Goal: Information Seeking & Learning: Learn about a topic

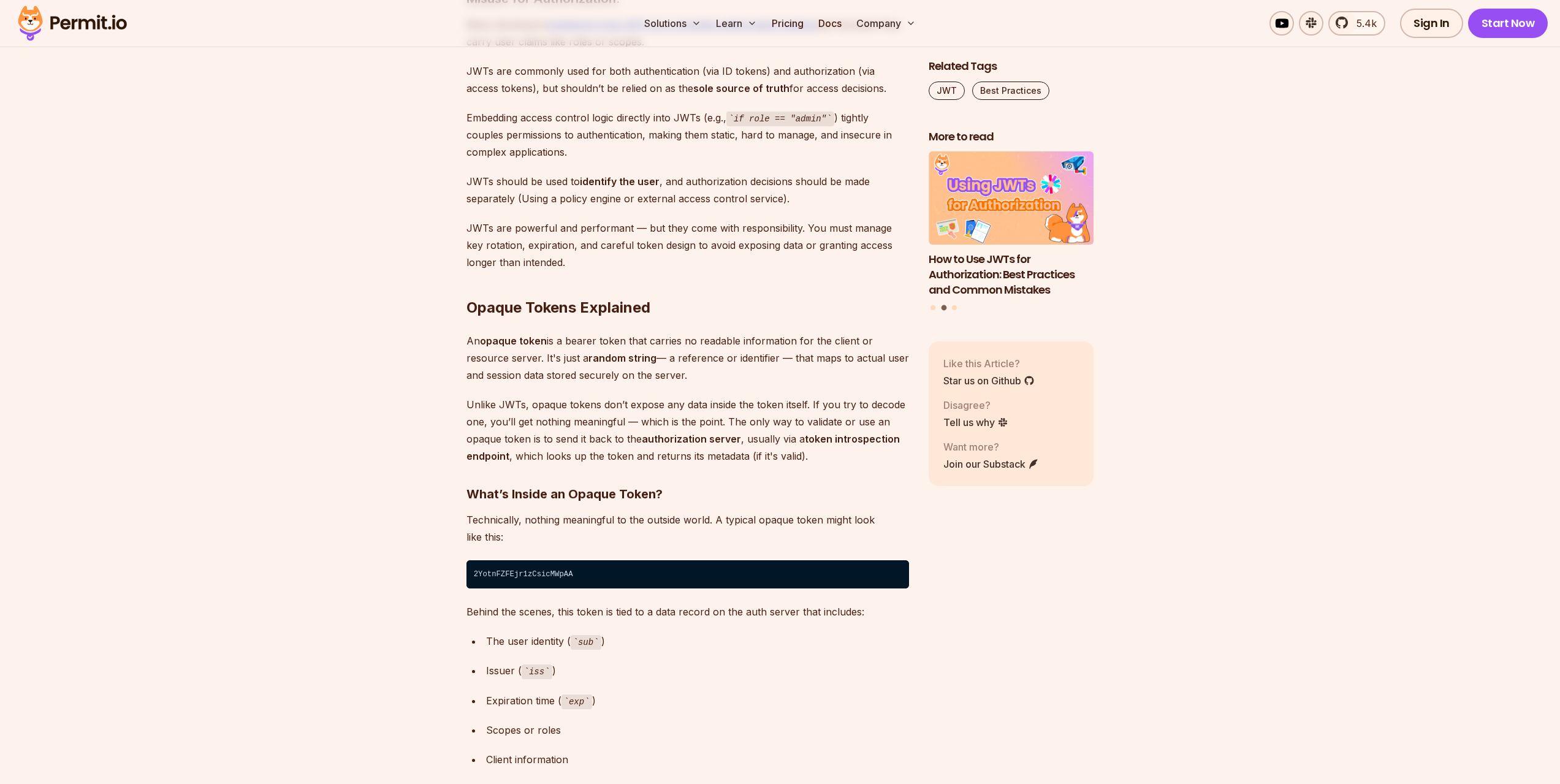
scroll to position [5637, 0]
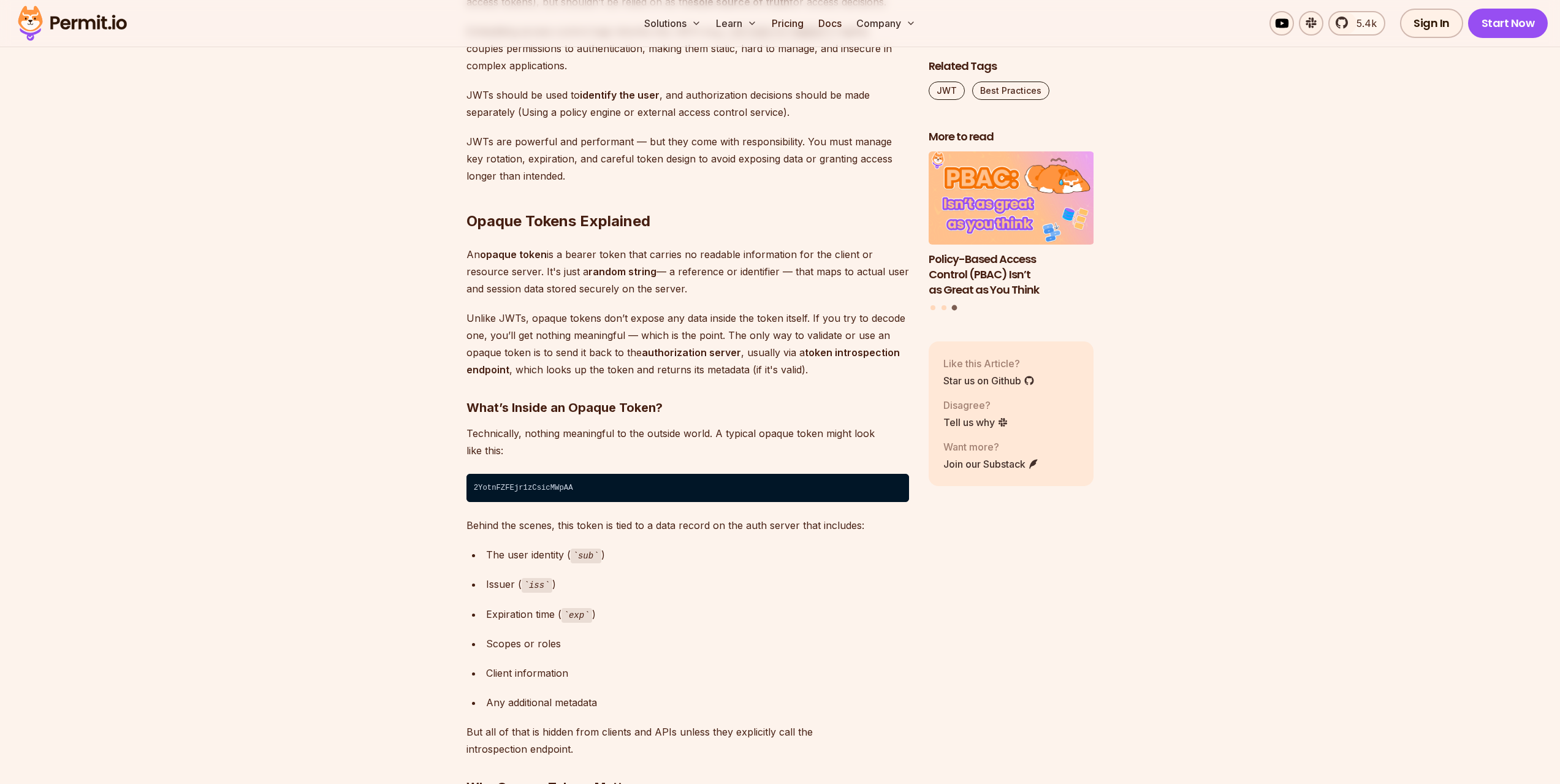
click at [644, 273] on strong "random string" at bounding box center [622, 271] width 68 height 12
drag, startPoint x: 702, startPoint y: 262, endPoint x: 694, endPoint y: 275, distance: 15.3
click at [700, 263] on p "An opaque token is a bearer token that carries no readable information for the …" at bounding box center [688, 271] width 443 height 52
click at [694, 274] on p "An opaque token is a bearer token that carries no readable information for the …" at bounding box center [688, 271] width 443 height 52
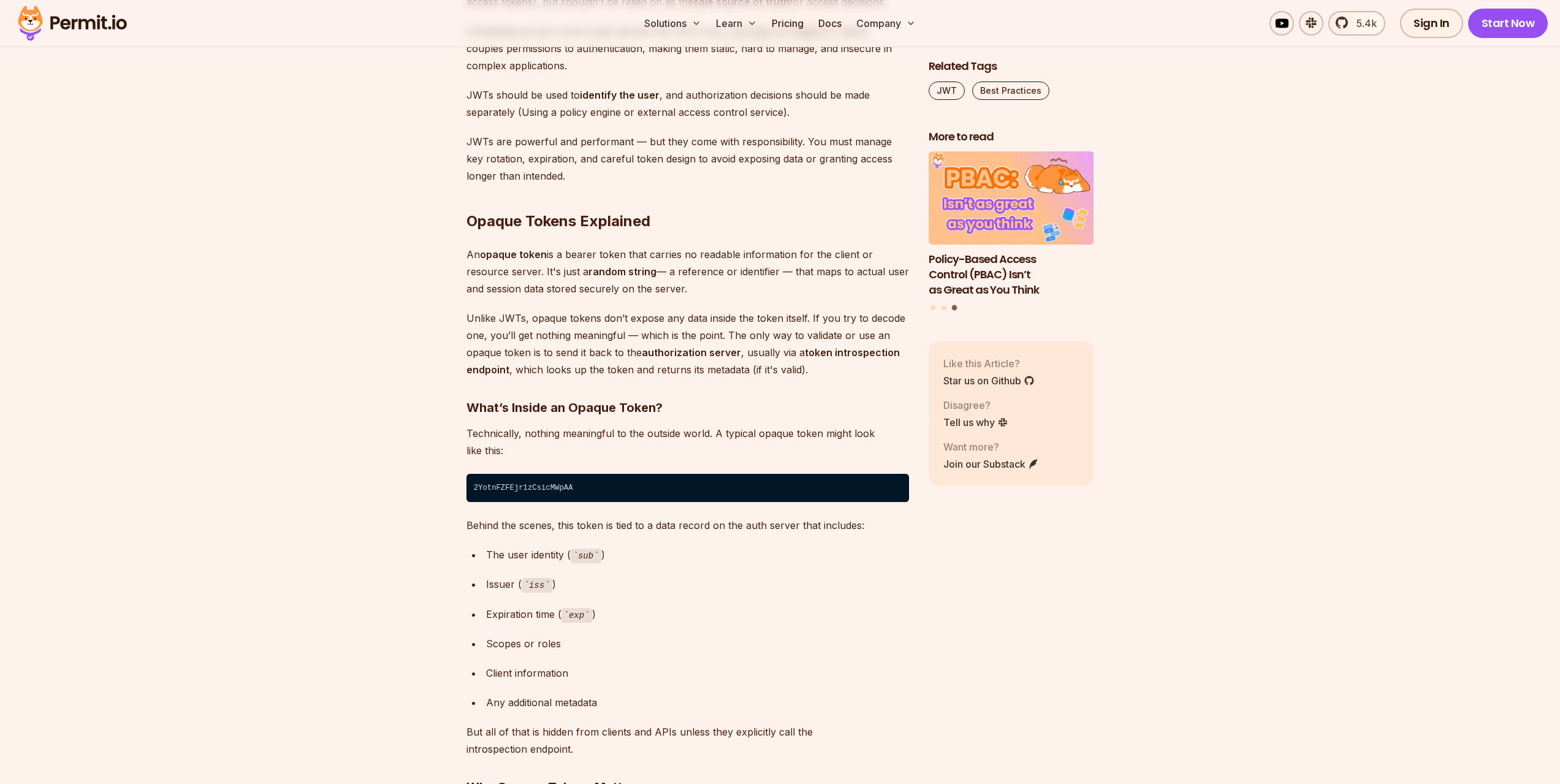
click at [708, 268] on p "An opaque token is a bearer token that carries no readable information for the …" at bounding box center [688, 271] width 443 height 52
click at [740, 273] on p "An opaque token is a bearer token that carries no readable information for the …" at bounding box center [688, 271] width 443 height 52
drag, startPoint x: 745, startPoint y: 277, endPoint x: 772, endPoint y: 273, distance: 27.3
click at [747, 277] on p "An opaque token is a bearer token that carries no readable information for the …" at bounding box center [688, 271] width 443 height 52
click at [817, 265] on p "An opaque token is a bearer token that carries no readable information for the …" at bounding box center [688, 271] width 443 height 52
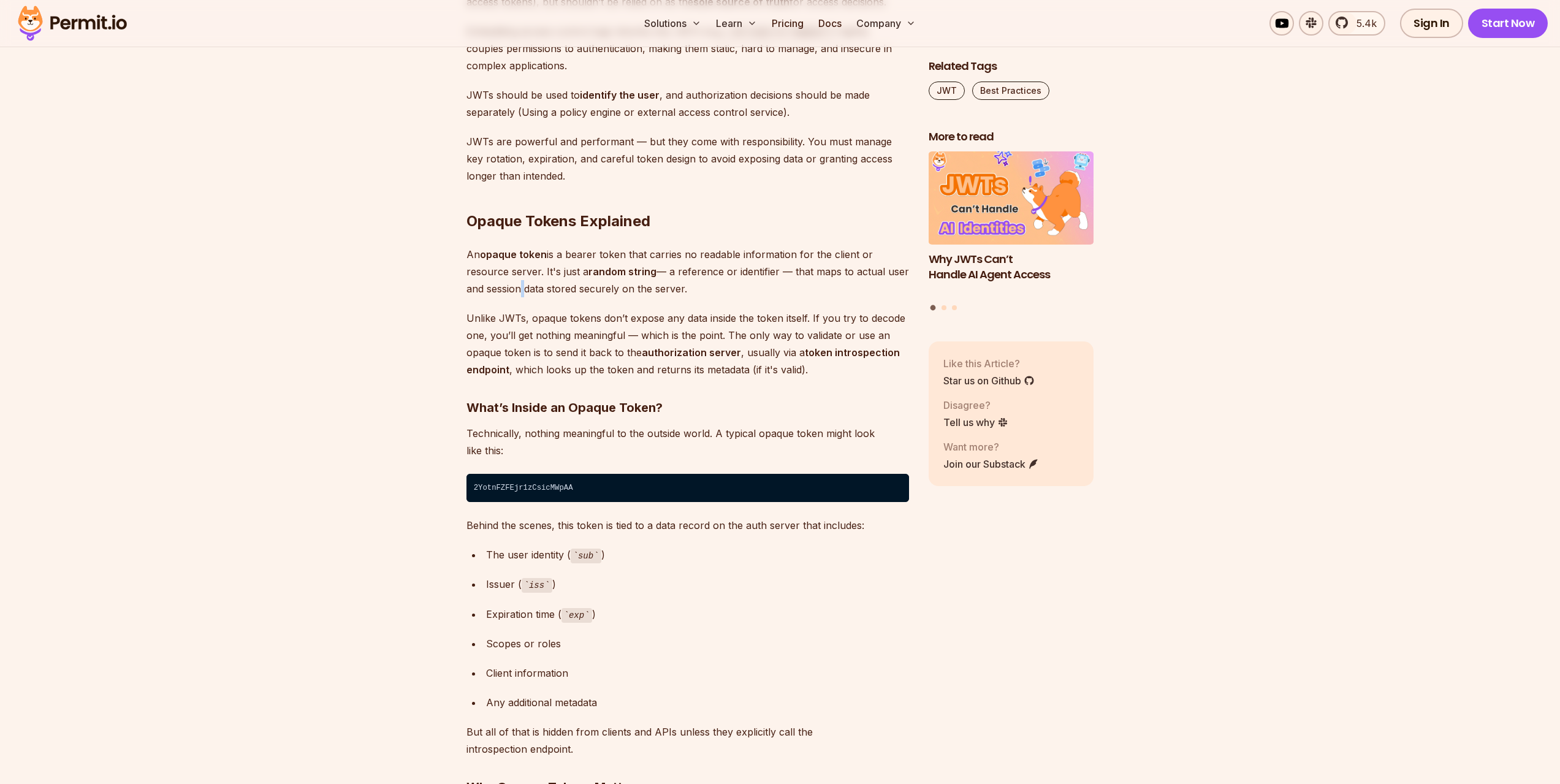
click at [519, 295] on p "An opaque token is a bearer token that carries no readable information for the …" at bounding box center [688, 271] width 443 height 52
click at [519, 296] on p "An opaque token is a bearer token that carries no readable information for the …" at bounding box center [688, 271] width 443 height 52
click at [580, 282] on p "An opaque token is a bearer token that carries no readable information for the …" at bounding box center [688, 271] width 443 height 52
click at [614, 330] on p "Unlike JWTs, opaque tokens don’t expose any data inside the token itself. If yo…" at bounding box center [688, 344] width 443 height 68
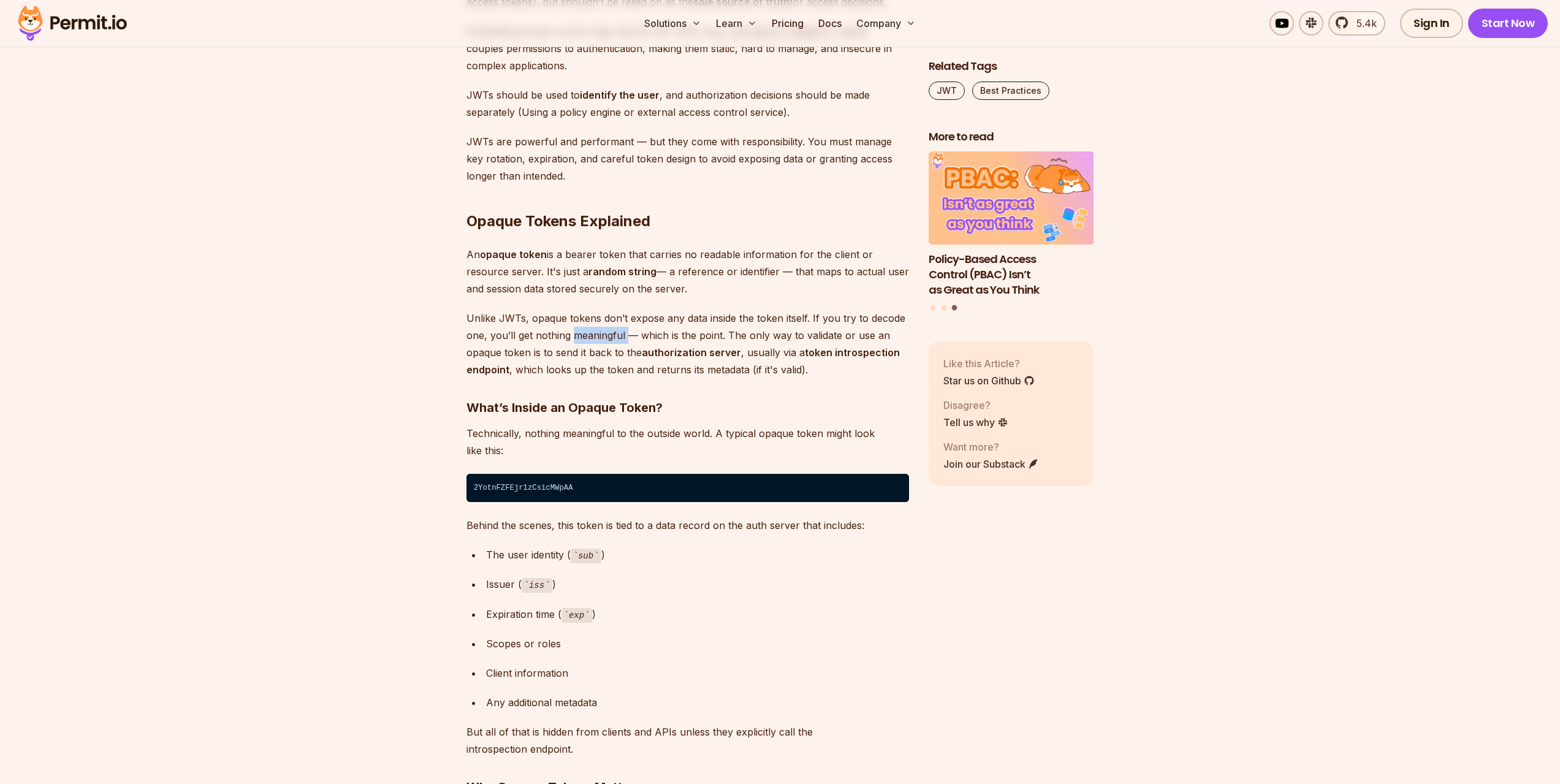
click at [614, 330] on p "Unlike JWTs, opaque tokens don’t expose any data inside the token itself. If yo…" at bounding box center [688, 344] width 443 height 68
click at [553, 337] on p "Unlike JWTs, opaque tokens don’t expose any data inside the token itself. If yo…" at bounding box center [688, 344] width 443 height 68
click at [606, 334] on p "Unlike JWTs, opaque tokens don’t expose any data inside the token itself. If yo…" at bounding box center [688, 344] width 443 height 68
click at [674, 330] on p "Unlike JWTs, opaque tokens don’t expose any data inside the token itself. If yo…" at bounding box center [688, 344] width 443 height 68
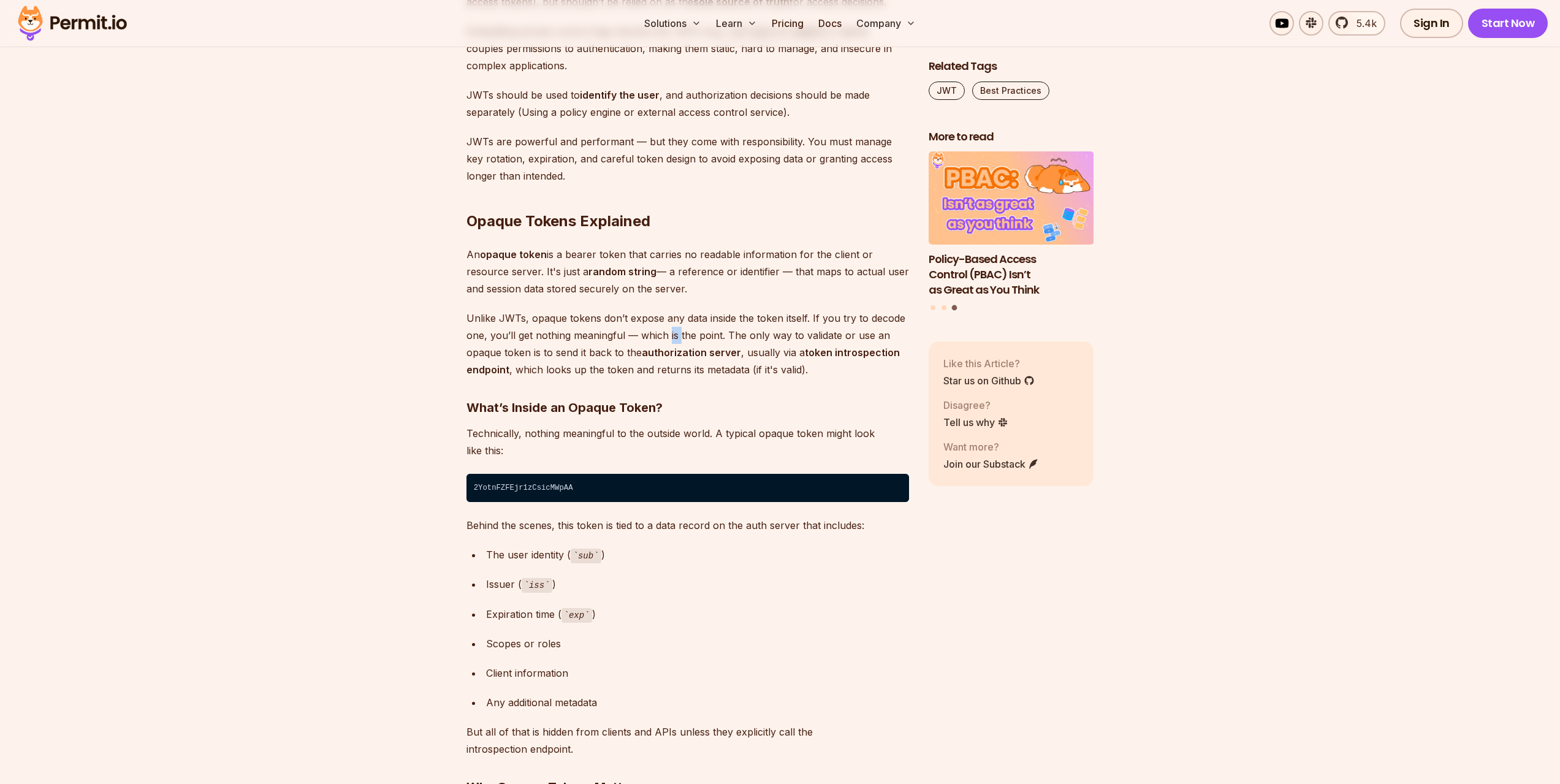
click at [674, 330] on p "Unlike JWTs, opaque tokens don’t expose any data inside the token itself. If yo…" at bounding box center [688, 344] width 443 height 68
click at [657, 338] on p "Unlike JWTs, opaque tokens don’t expose any data inside the token itself. If yo…" at bounding box center [688, 344] width 443 height 68
click at [645, 336] on p "Unlike JWTs, opaque tokens don’t expose any data inside the token itself. If yo…" at bounding box center [688, 344] width 443 height 68
click at [646, 336] on p "Unlike JWTs, opaque tokens don’t expose any data inside the token itself. If yo…" at bounding box center [688, 344] width 443 height 68
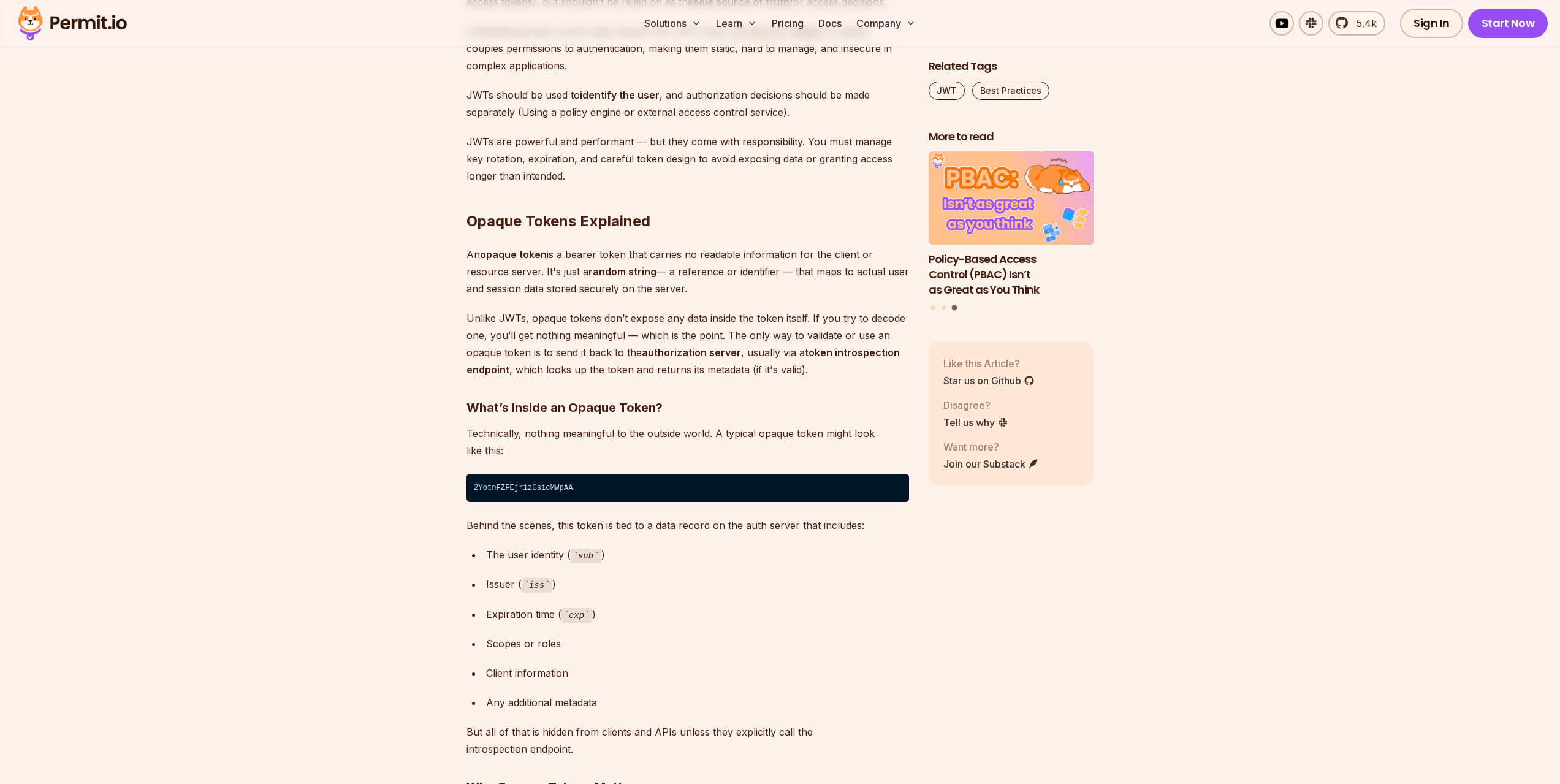
click at [696, 342] on p "Unlike JWTs, opaque tokens don’t expose any data inside the token itself. If yo…" at bounding box center [688, 344] width 443 height 68
click at [670, 343] on p "Unlike JWTs, opaque tokens don’t expose any data inside the token itself. If yo…" at bounding box center [688, 344] width 443 height 68
click at [673, 340] on p "Unlike JWTs, opaque tokens don’t expose any data inside the token itself. If yo…" at bounding box center [688, 344] width 443 height 68
click at [706, 333] on p "Unlike JWTs, opaque tokens don’t expose any data inside the token itself. If yo…" at bounding box center [688, 344] width 443 height 68
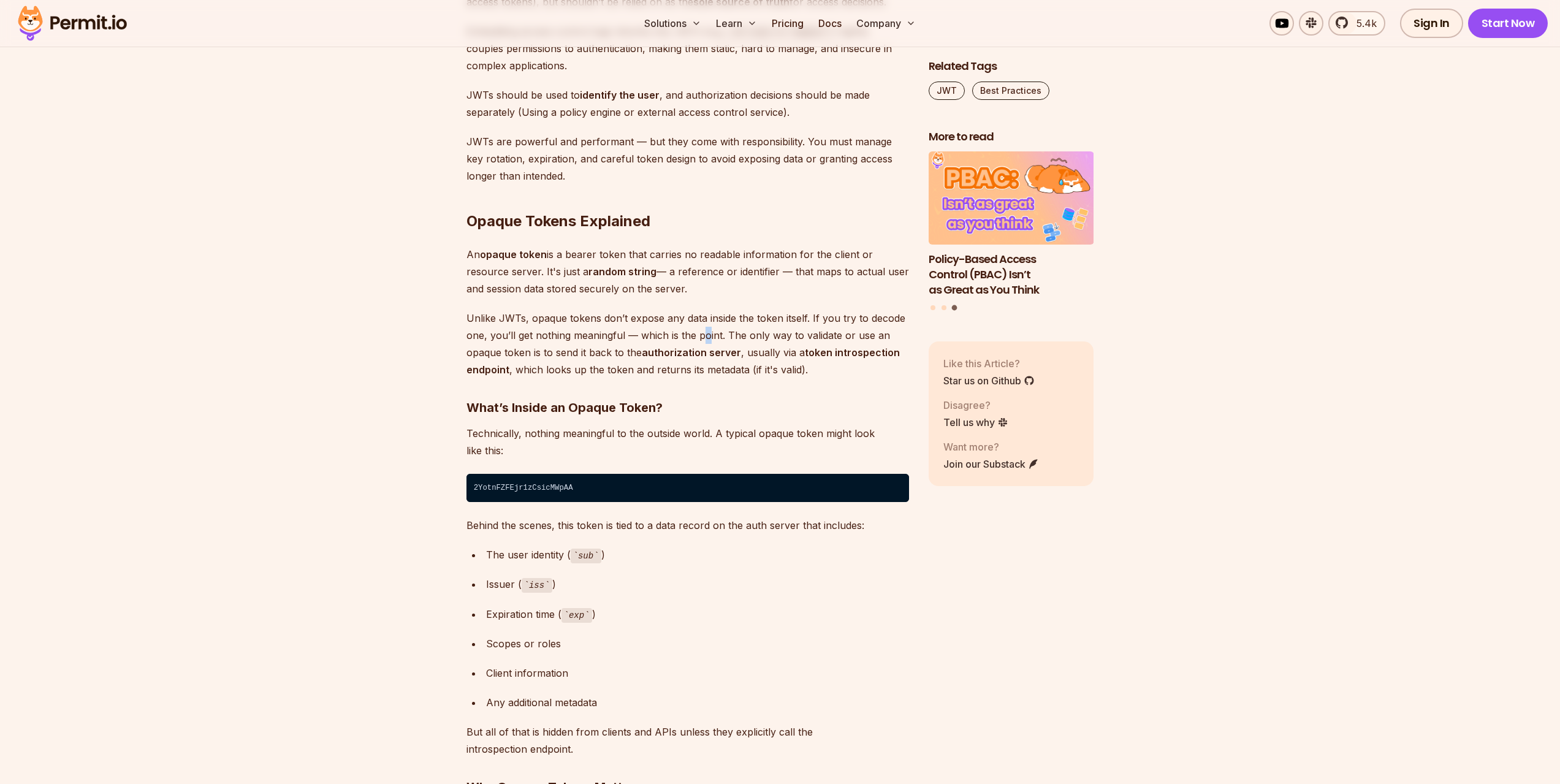
click at [708, 334] on p "Unlike JWTs, opaque tokens don’t expose any data inside the token itself. If yo…" at bounding box center [688, 344] width 443 height 68
click at [770, 346] on p "Unlike JWTs, opaque tokens don’t expose any data inside the token itself. If yo…" at bounding box center [688, 344] width 443 height 68
click at [753, 325] on p "Unlike JWTs, opaque tokens don’t expose any data inside the token itself. If yo…" at bounding box center [688, 344] width 443 height 68
click at [754, 328] on p "Unlike JWTs, opaque tokens don’t expose any data inside the token itself. If yo…" at bounding box center [688, 344] width 443 height 68
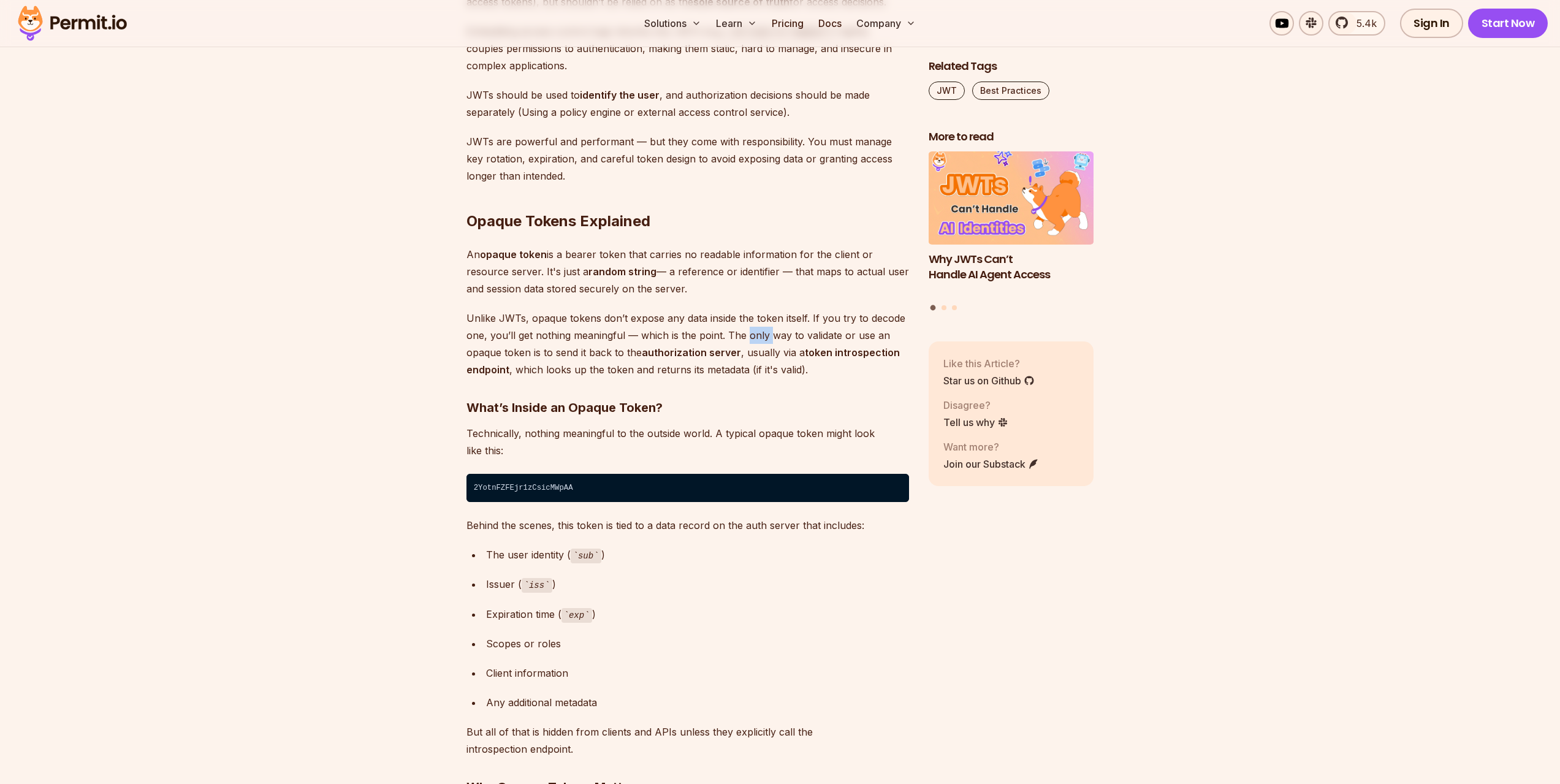
click at [754, 328] on p "Unlike JWTs, opaque tokens don’t expose any data inside the token itself. If yo…" at bounding box center [688, 344] width 443 height 68
click at [798, 336] on p "Unlike JWTs, opaque tokens don’t expose any data inside the token itself. If yo…" at bounding box center [688, 344] width 443 height 68
click at [771, 336] on p "Unlike JWTs, opaque tokens don’t expose any data inside the token itself. If yo…" at bounding box center [688, 344] width 443 height 68
drag, startPoint x: 771, startPoint y: 336, endPoint x: 801, endPoint y: 339, distance: 30.1
click at [776, 336] on p "Unlike JWTs, opaque tokens don’t expose any data inside the token itself. If yo…" at bounding box center [688, 344] width 443 height 68
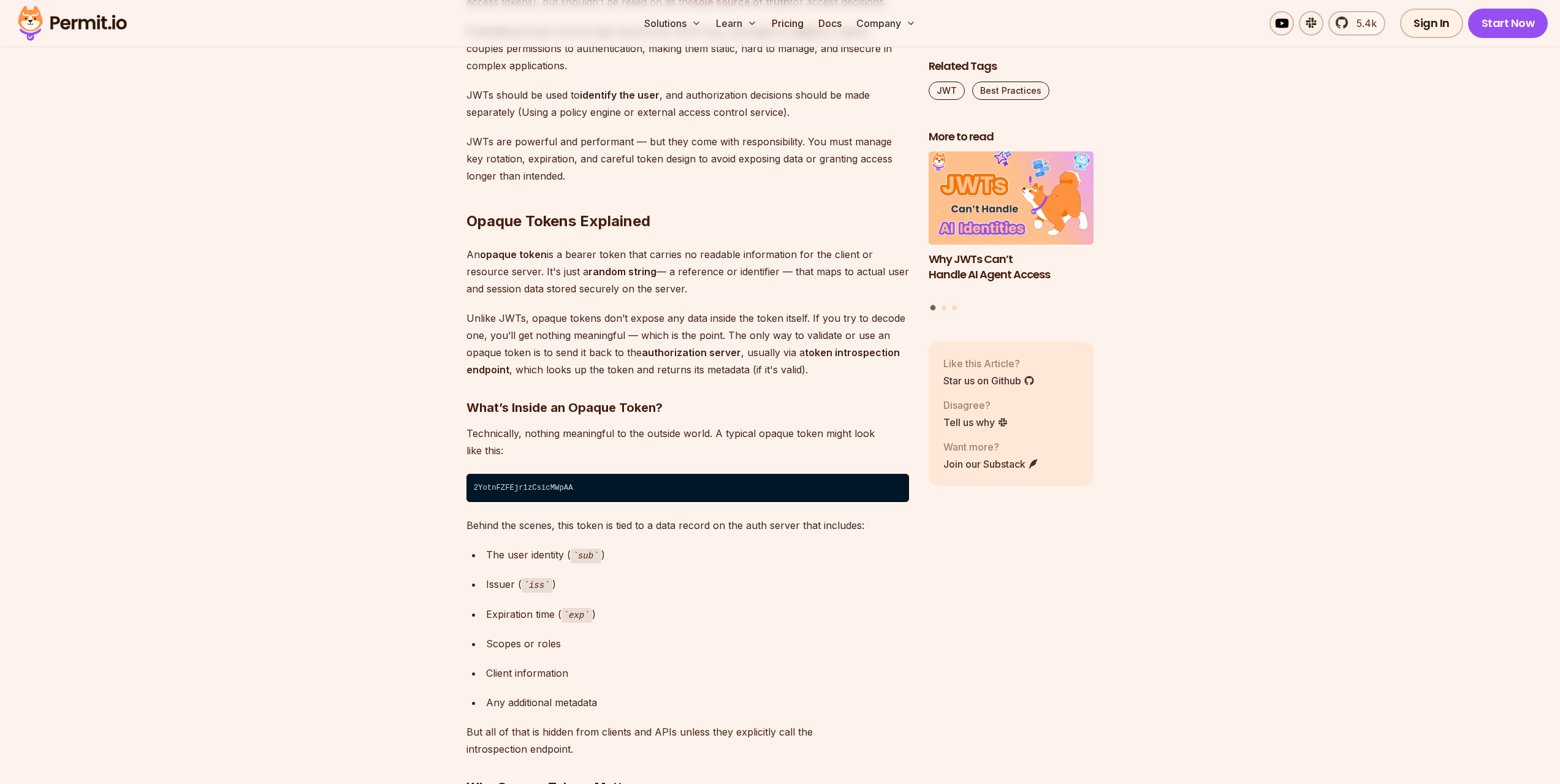
click at [805, 339] on p "Unlike JWTs, opaque tokens don’t expose any data inside the token itself. If yo…" at bounding box center [688, 344] width 443 height 68
click at [834, 340] on p "Unlike JWTs, opaque tokens don’t expose any data inside the token itself. If yo…" at bounding box center [688, 344] width 443 height 68
click at [808, 337] on p "Unlike JWTs, opaque tokens don’t expose any data inside the token itself. If yo…" at bounding box center [688, 344] width 443 height 68
click at [809, 338] on p "Unlike JWTs, opaque tokens don’t expose any data inside the token itself. If yo…" at bounding box center [688, 344] width 443 height 68
click at [857, 329] on p "Unlike JWTs, opaque tokens don’t expose any data inside the token itself. If yo…" at bounding box center [688, 344] width 443 height 68
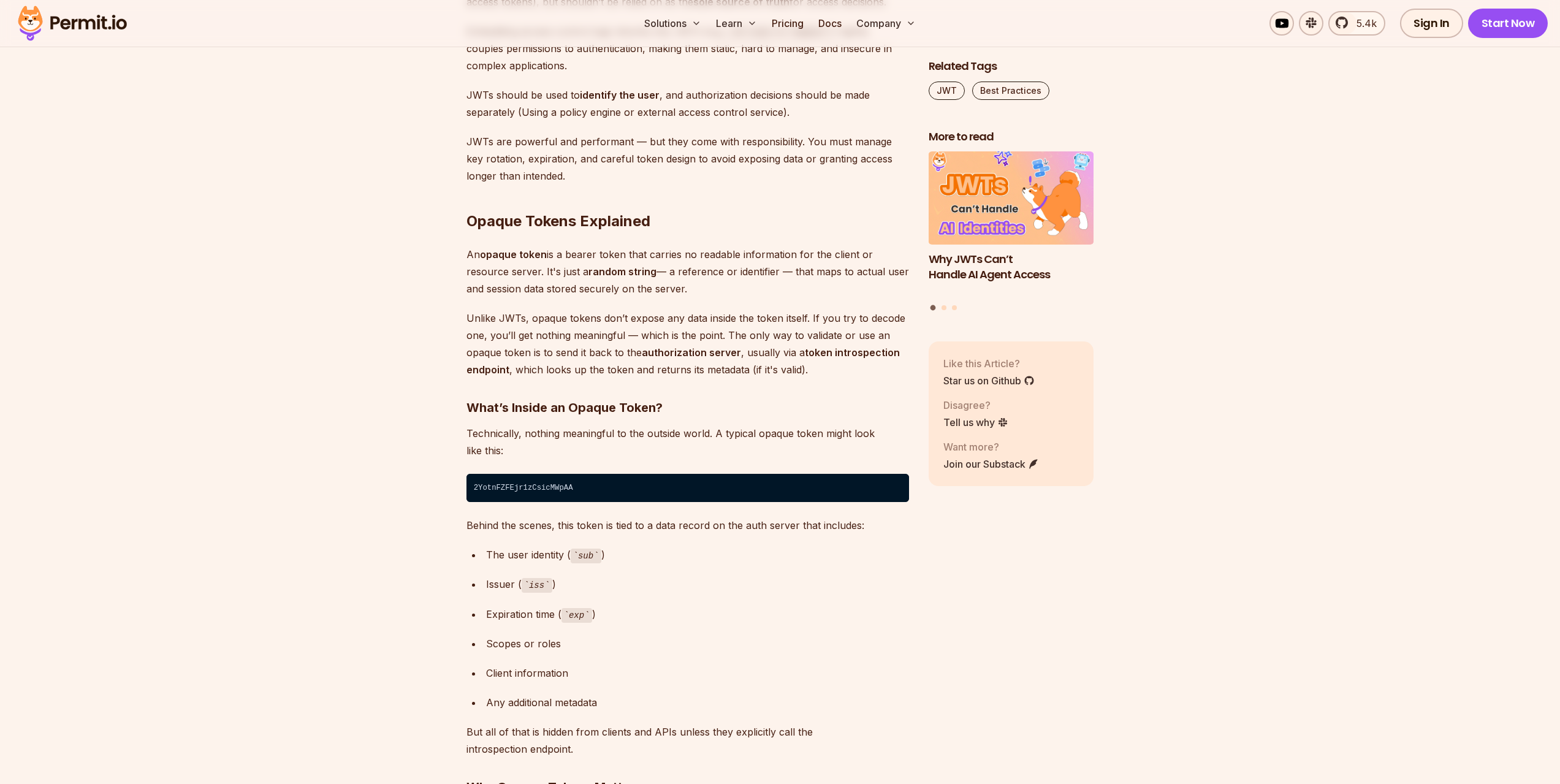
click at [481, 356] on p "Unlike JWTs, opaque tokens don’t expose any data inside the token itself. If yo…" at bounding box center [688, 344] width 443 height 68
click at [522, 344] on p "Unlike JWTs, opaque tokens don’t expose any data inside the token itself. If yo…" at bounding box center [688, 344] width 443 height 68
click at [522, 346] on p "Unlike JWTs, opaque tokens don’t expose any data inside the token itself. If yo…" at bounding box center [688, 344] width 443 height 68
click at [573, 344] on p "Unlike JWTs, opaque tokens don’t expose any data inside the token itself. If yo…" at bounding box center [688, 344] width 443 height 68
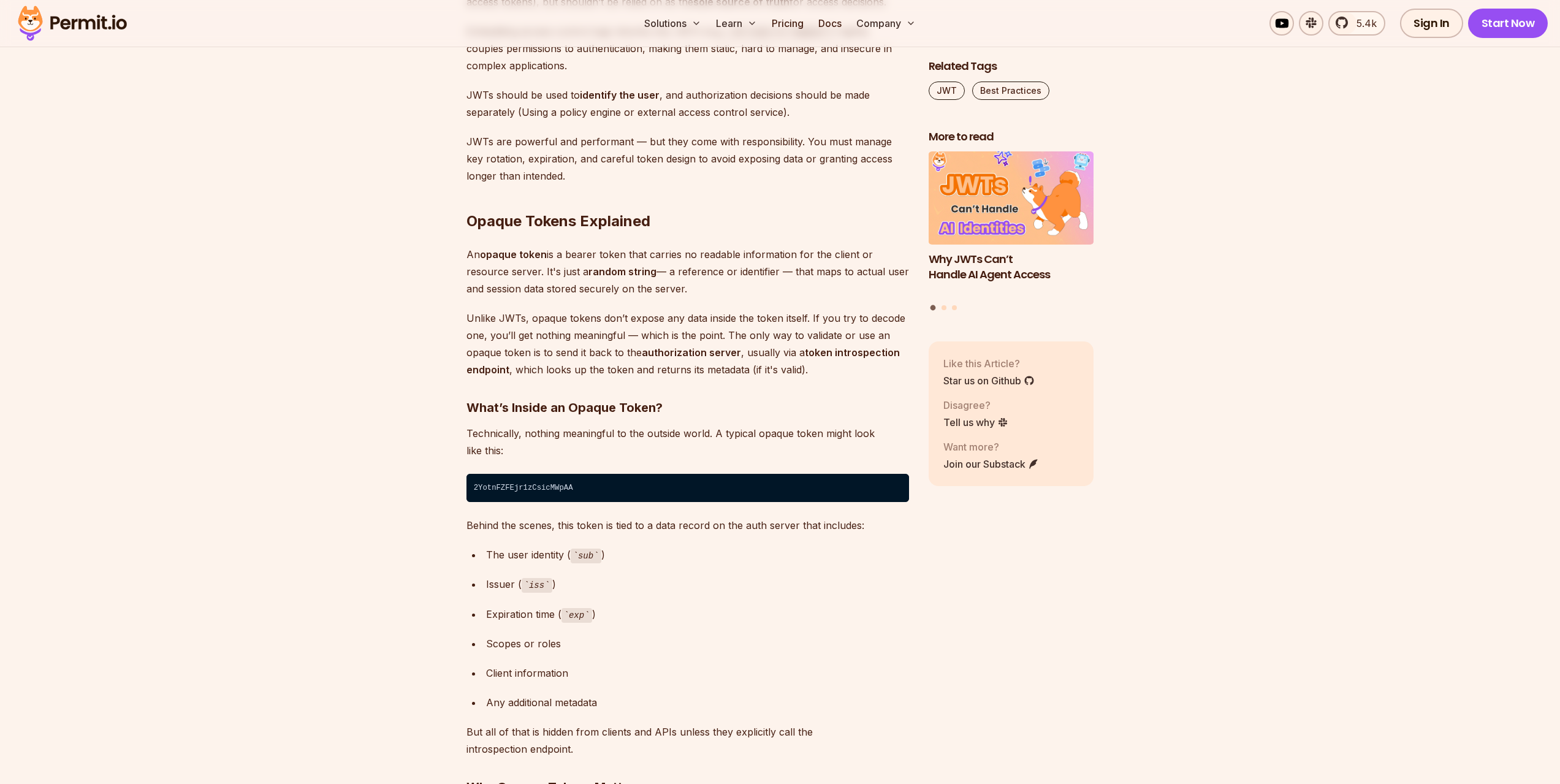
click at [725, 355] on strong "authorization server" at bounding box center [692, 352] width 99 height 12
click at [745, 354] on p "Unlike JWTs, opaque tokens don’t expose any data inside the token itself. If yo…" at bounding box center [688, 344] width 443 height 68
click at [776, 353] on p "Unlike JWTs, opaque tokens don’t expose any data inside the token itself. If yo…" at bounding box center [688, 344] width 443 height 68
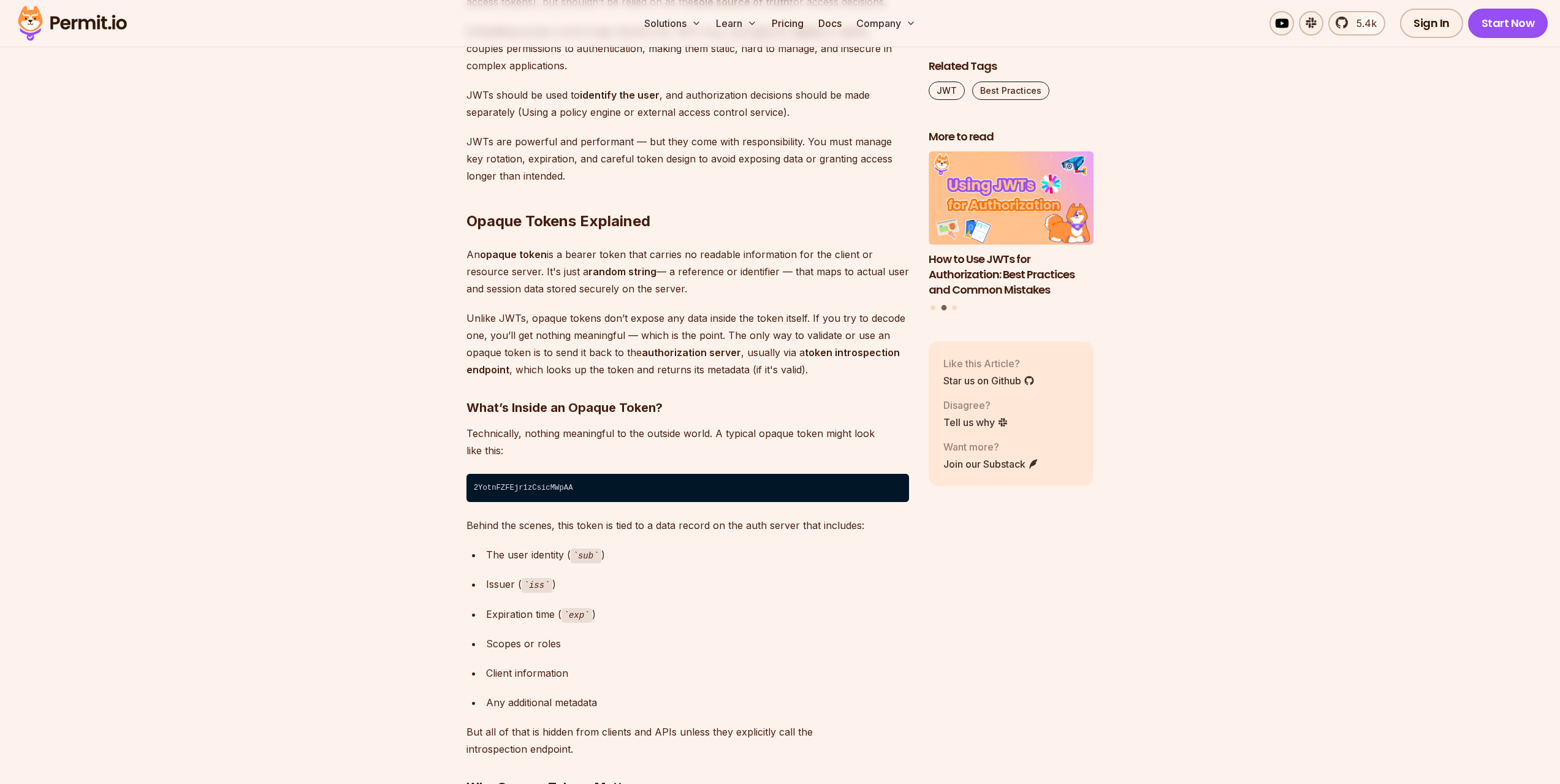
click at [813, 351] on strong "token introspection endpoint" at bounding box center [683, 361] width 433 height 30
click at [856, 349] on strong "token introspection endpoint" at bounding box center [683, 361] width 433 height 30
click at [510, 369] on p "Unlike JWTs, opaque tokens don’t expose any data inside the token itself. If yo…" at bounding box center [688, 344] width 443 height 68
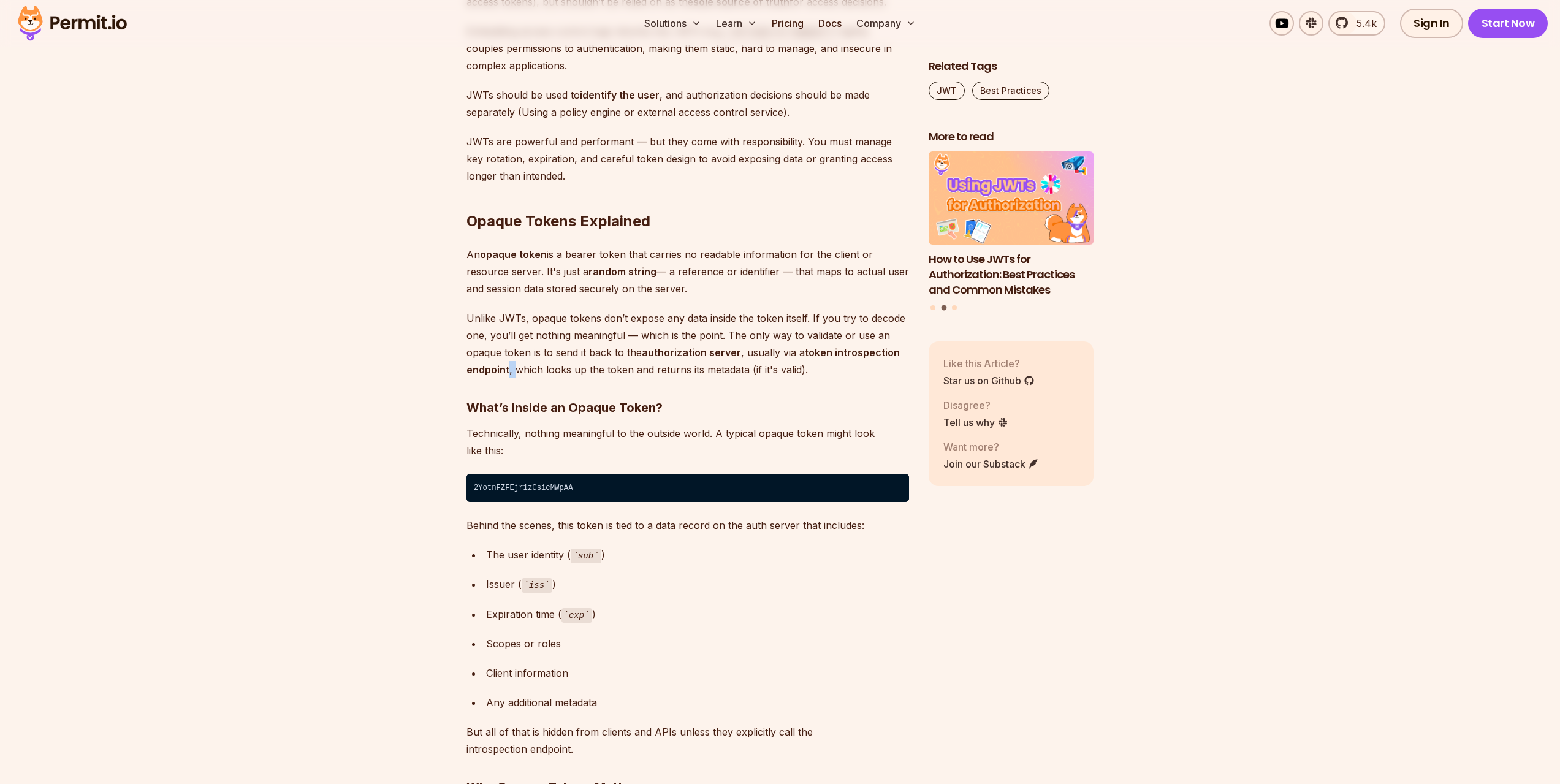
click at [510, 369] on p "Unlike JWTs, opaque tokens don’t expose any data inside the token itself. If yo…" at bounding box center [688, 344] width 443 height 68
click at [584, 370] on p "Unlike JWTs, opaque tokens don’t expose any data inside the token itself. If yo…" at bounding box center [688, 344] width 443 height 68
click at [592, 527] on p "Behind the scenes, this token is tied to a data record on the auth server that …" at bounding box center [688, 526] width 443 height 17
click at [594, 526] on p "Behind the scenes, this token is tied to a data record on the auth server that …" at bounding box center [688, 526] width 443 height 17
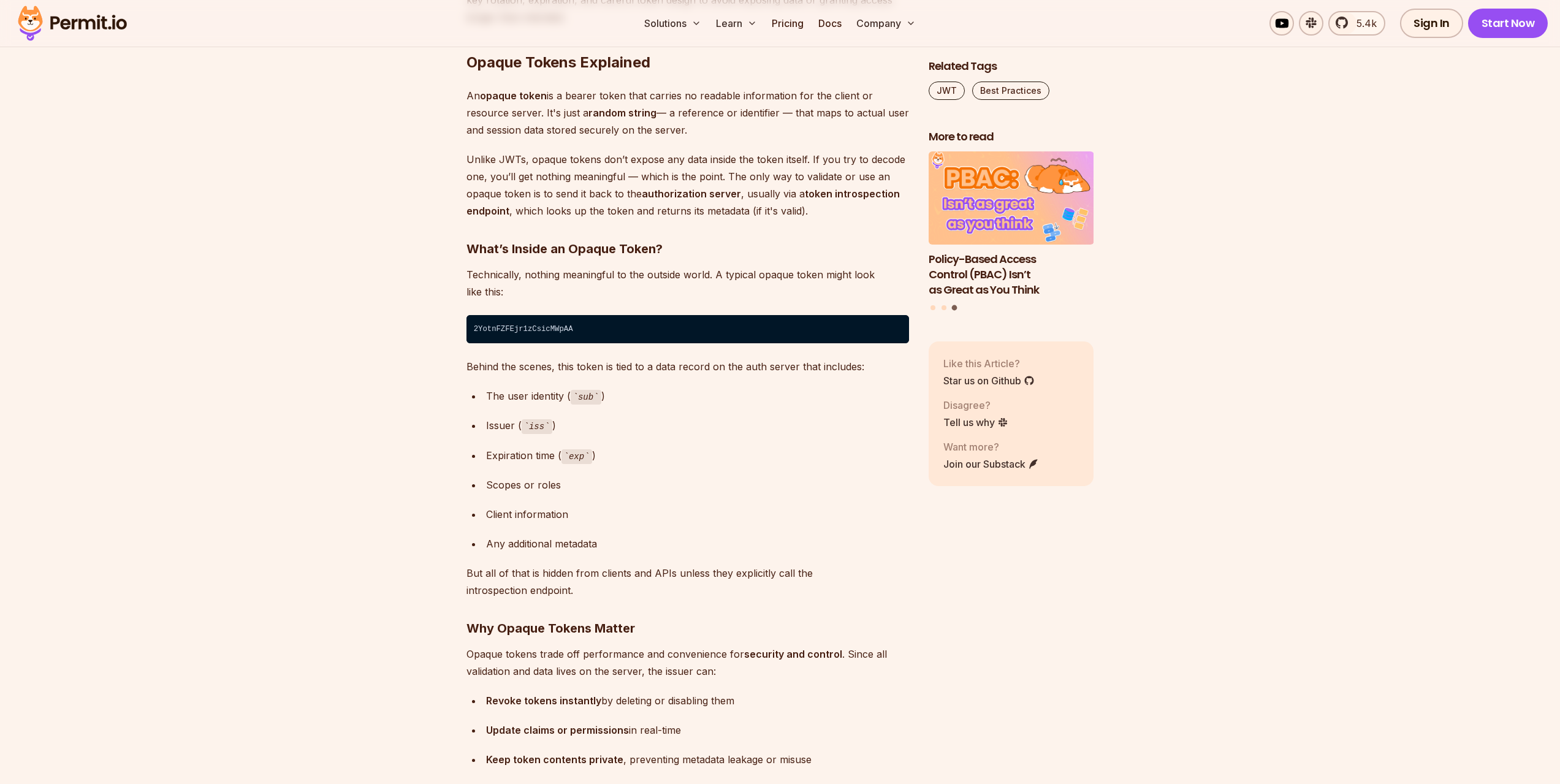
scroll to position [5821, 0]
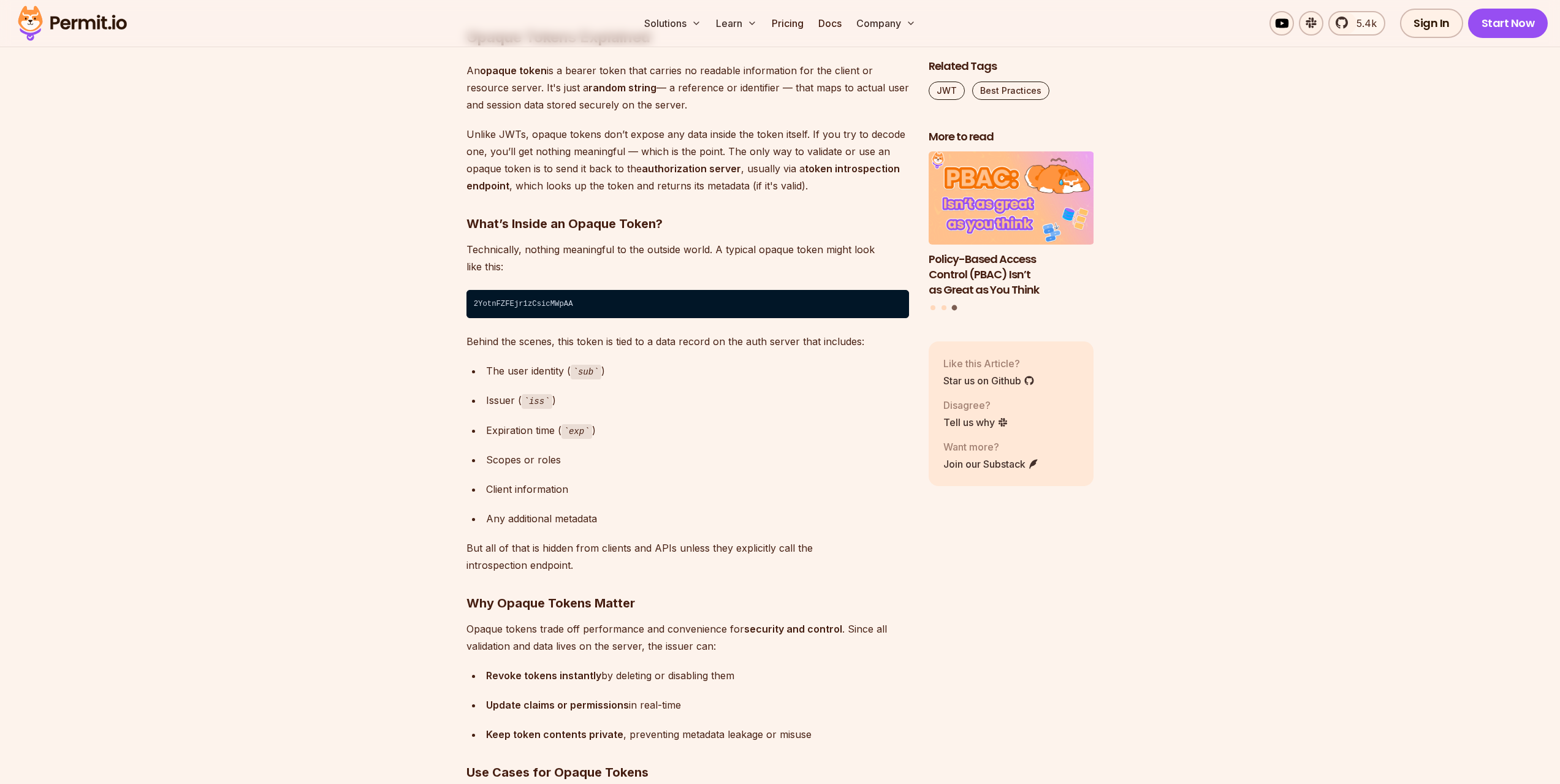
click at [588, 377] on code "sub" at bounding box center [586, 372] width 31 height 15
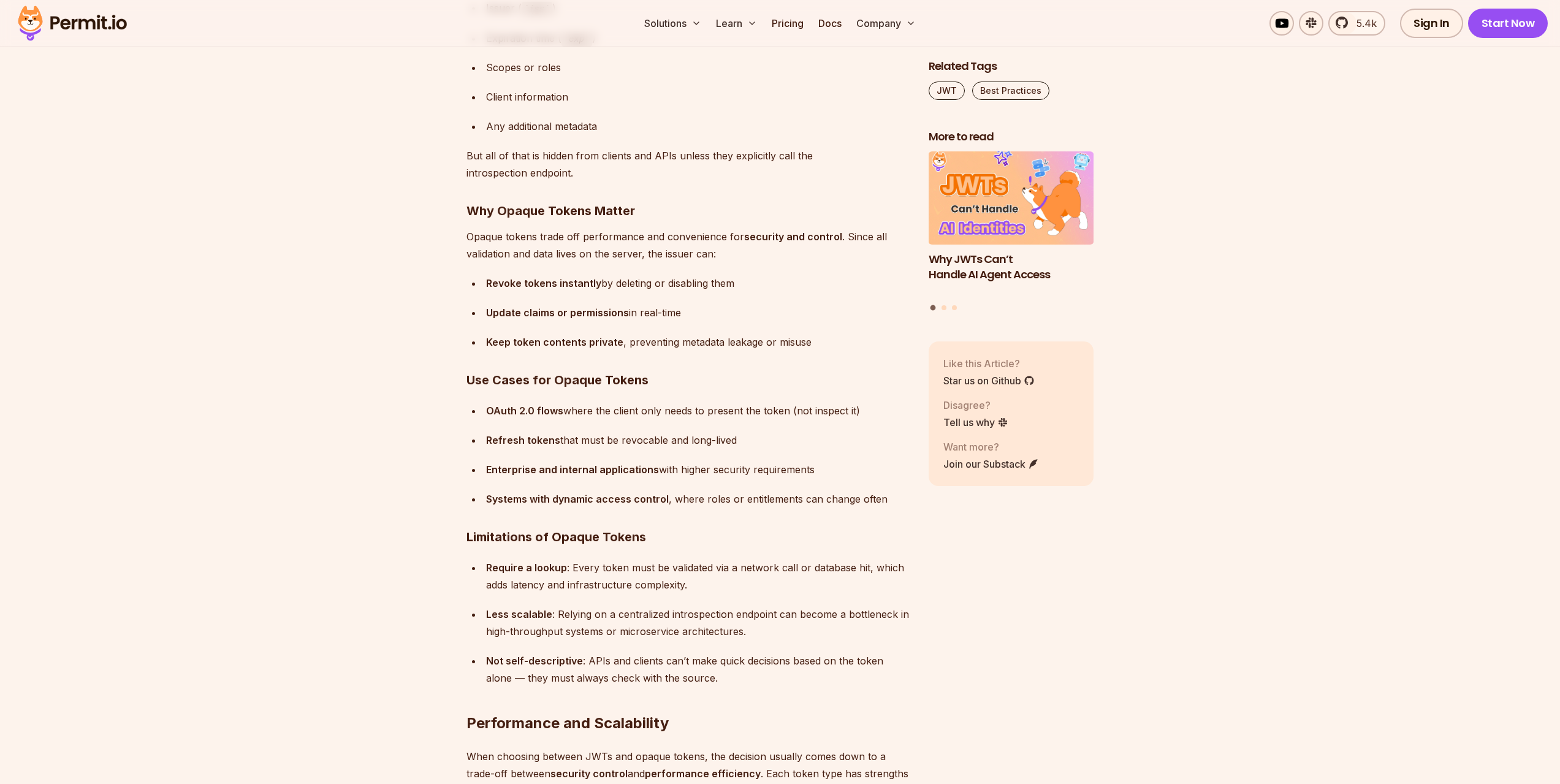
scroll to position [6189, 0]
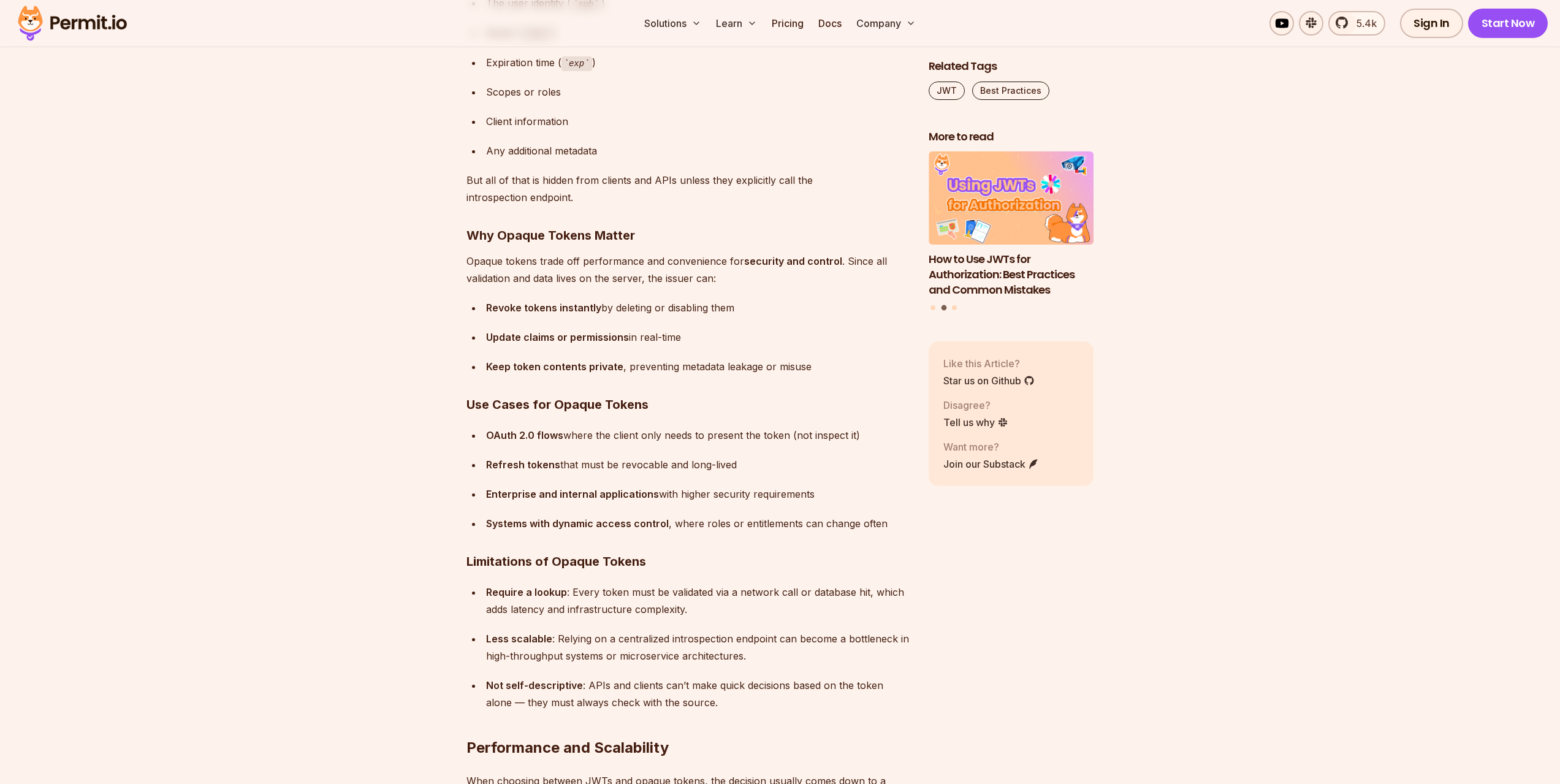
drag, startPoint x: 486, startPoint y: 311, endPoint x: 753, endPoint y: 313, distance: 267.0
click at [753, 313] on div "Revoke tokens instantly by deleting or disabling them" at bounding box center [698, 307] width 423 height 17
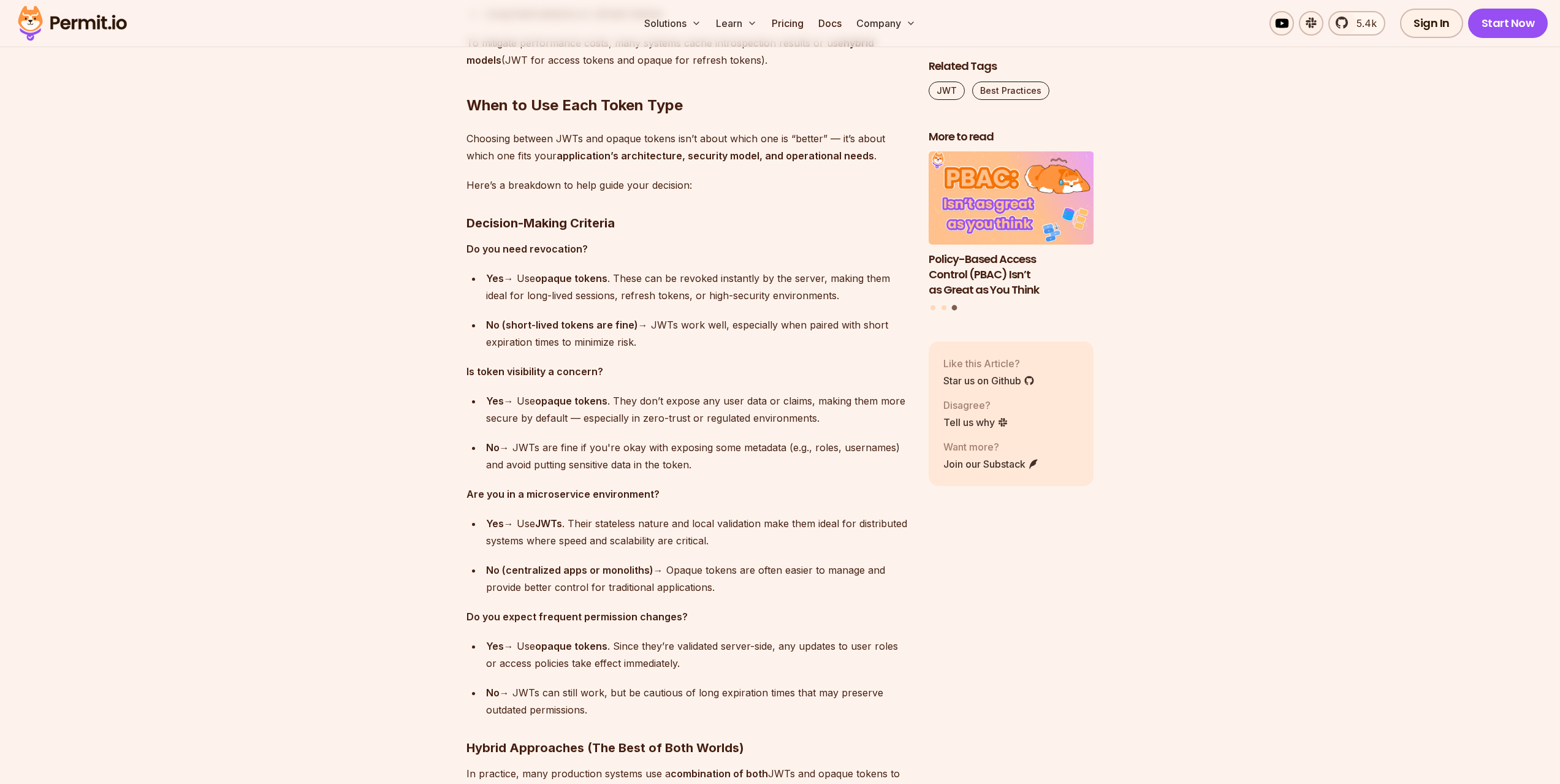
scroll to position [7598, 0]
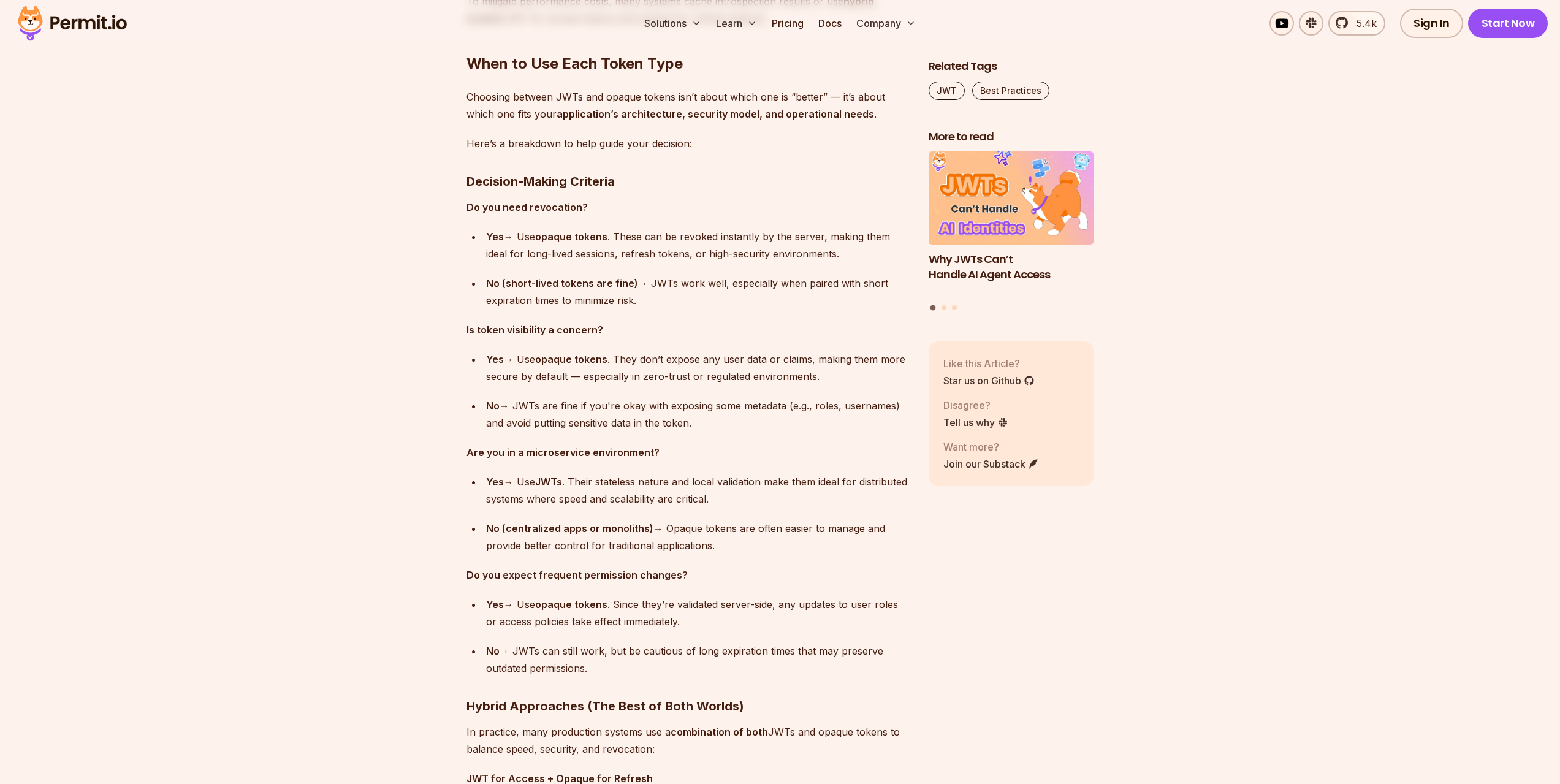
drag, startPoint x: 489, startPoint y: 585, endPoint x: 703, endPoint y: 577, distance: 214.1
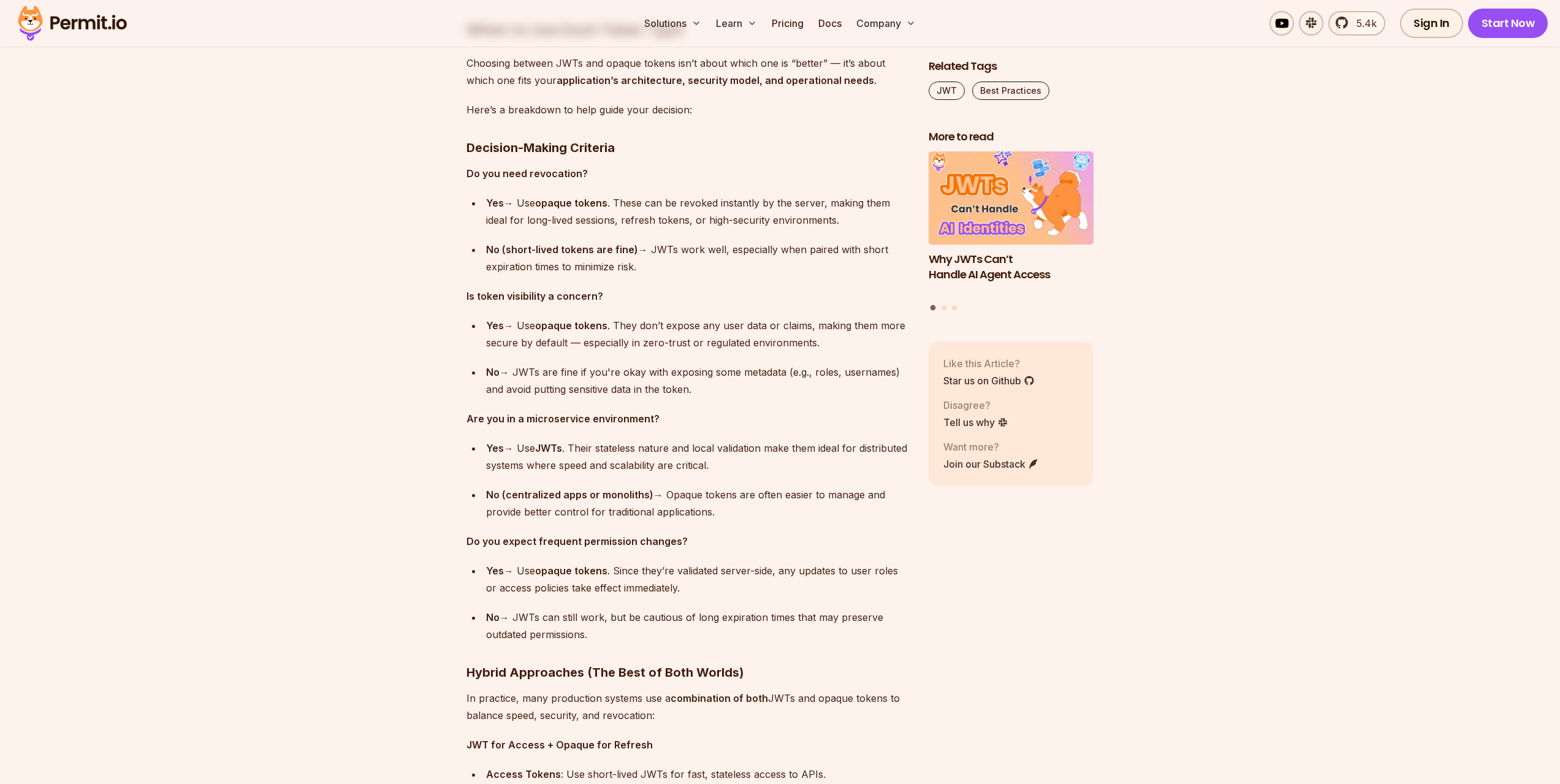
scroll to position [7843, 0]
